Goal: Obtain resource: Obtain resource

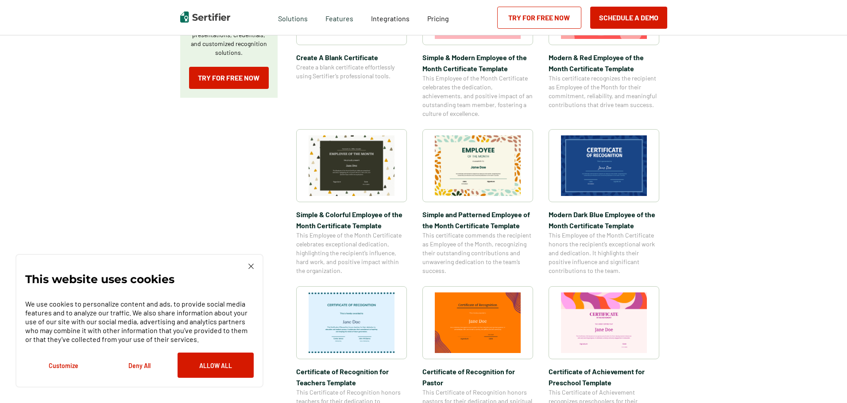
scroll to position [221, 0]
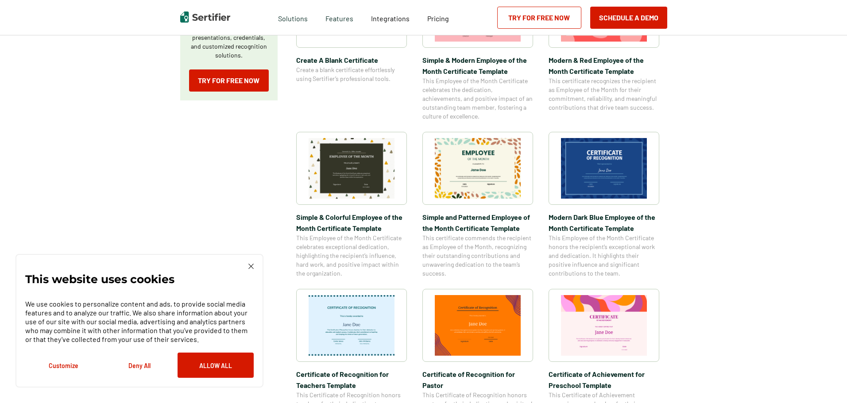
click at [604, 325] on img at bounding box center [604, 325] width 86 height 61
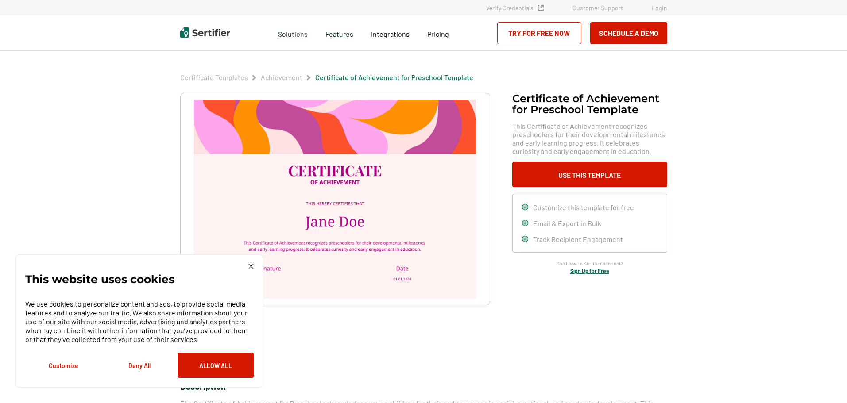
click at [396, 191] on img at bounding box center [335, 199] width 282 height 199
click at [250, 267] on img at bounding box center [250, 266] width 5 height 5
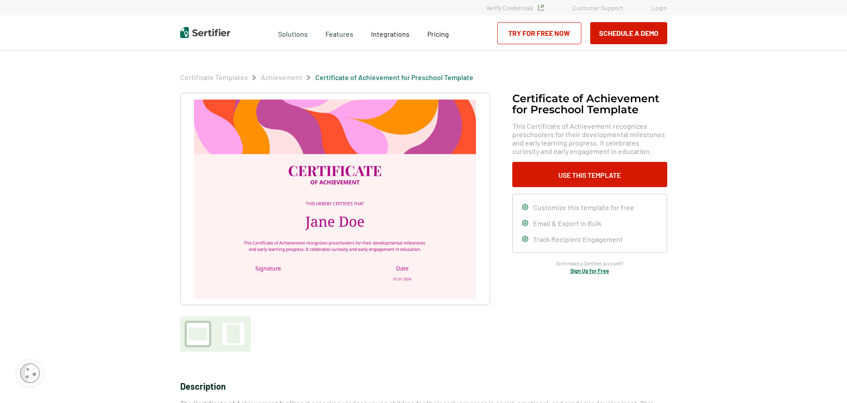
click at [385, 191] on img at bounding box center [335, 199] width 282 height 199
click at [594, 176] on button "Use This Template" at bounding box center [589, 174] width 155 height 25
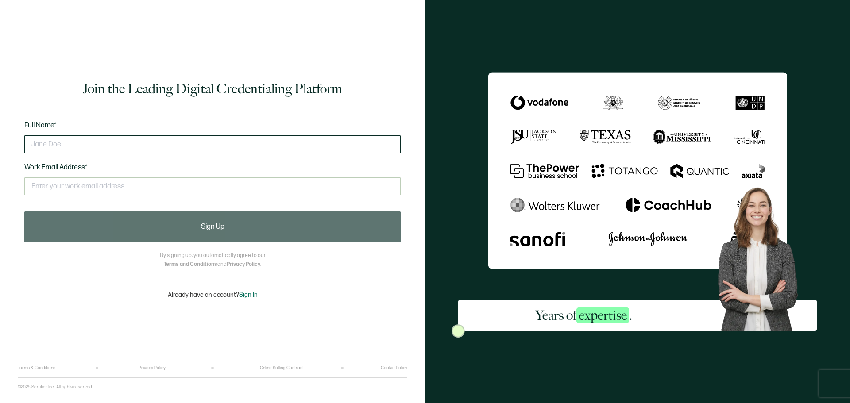
click at [73, 142] on input "text" at bounding box center [212, 145] width 376 height 18
